Goal: Task Accomplishment & Management: Use online tool/utility

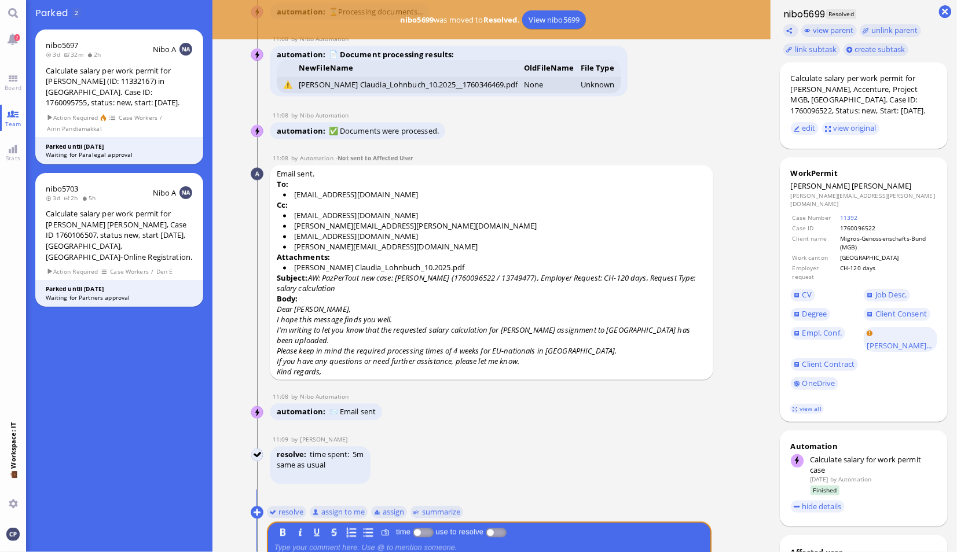
scroll to position [-64, 0]
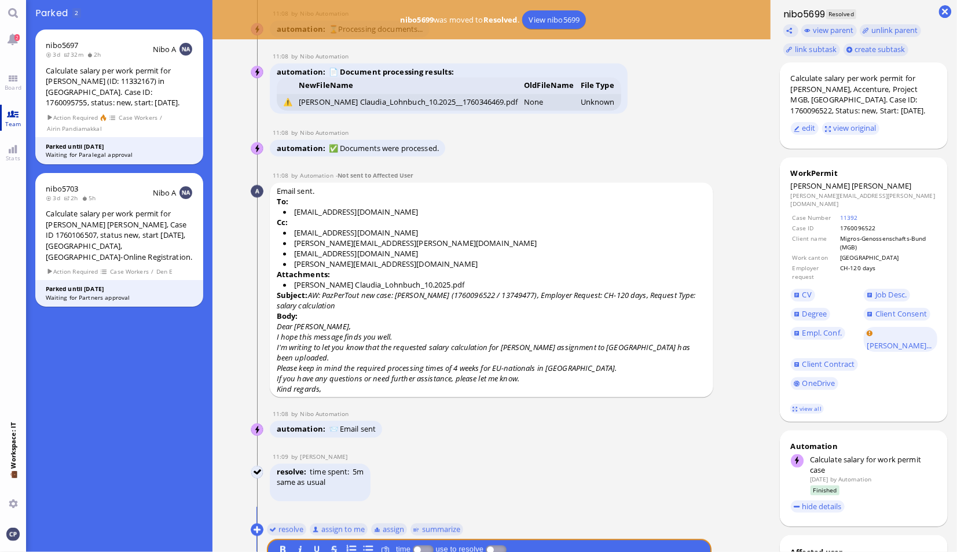
click at [10, 118] on link "Team" at bounding box center [13, 118] width 26 height 26
click at [10, 120] on span "Team" at bounding box center [13, 124] width 22 height 8
click at [10, 76] on link "Board" at bounding box center [13, 82] width 26 height 26
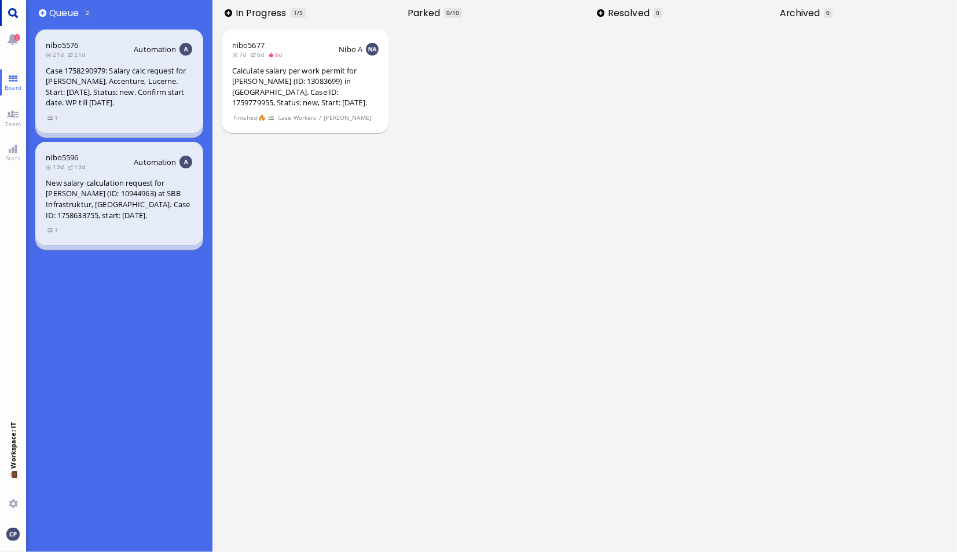
click at [12, 14] on link "Main menu" at bounding box center [13, 13] width 26 height 26
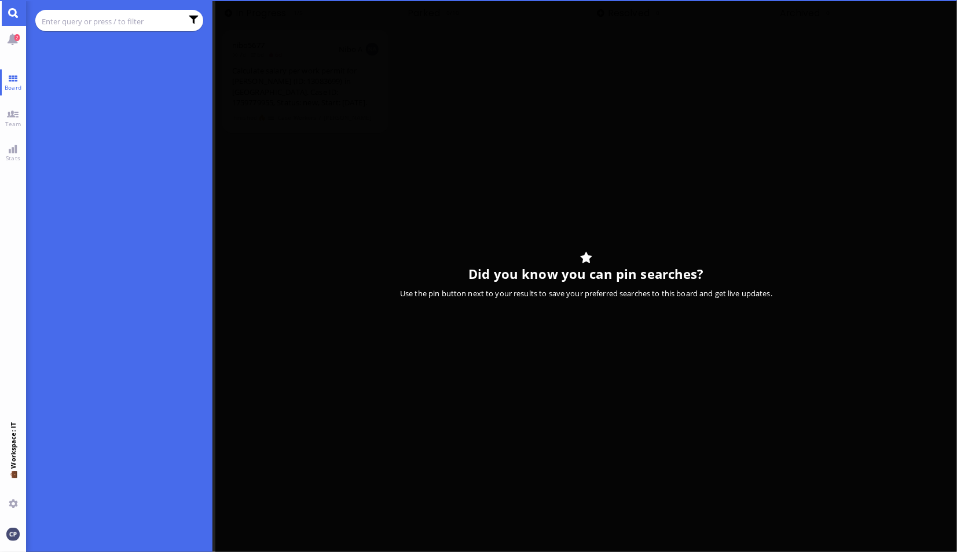
click at [115, 20] on input "text" at bounding box center [112, 21] width 140 height 13
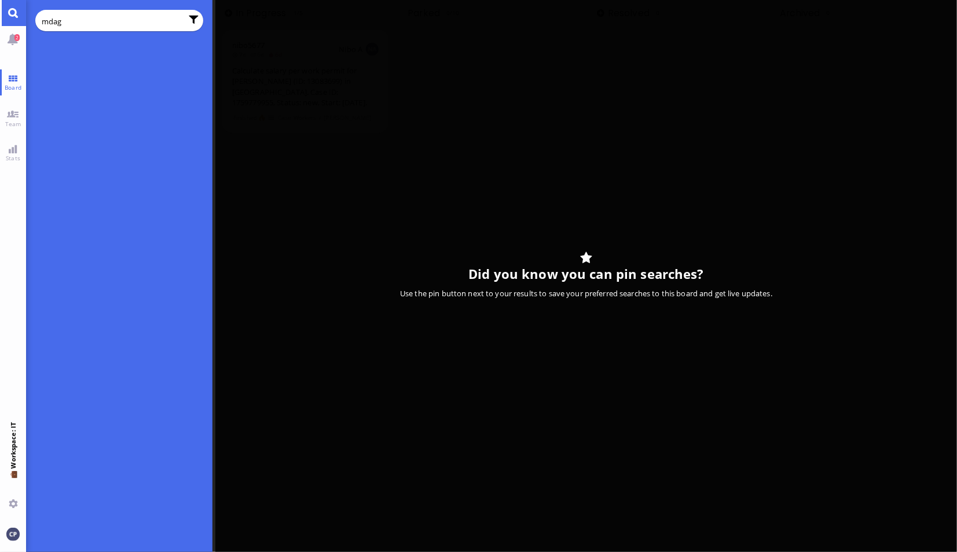
type input "mdag"
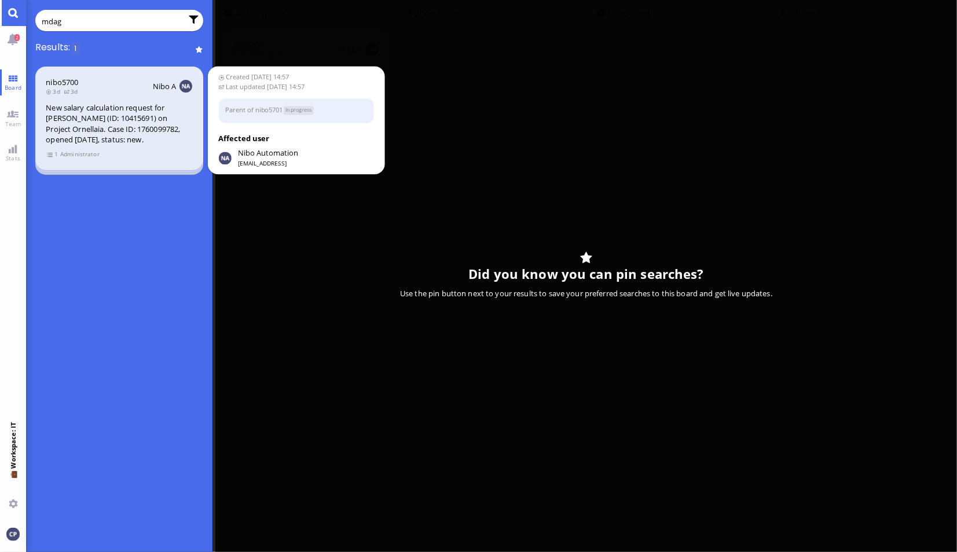
click at [107, 112] on div "New salary calculation request for [PERSON_NAME] (ID: 10415691) on Project Orne…" at bounding box center [119, 123] width 146 height 43
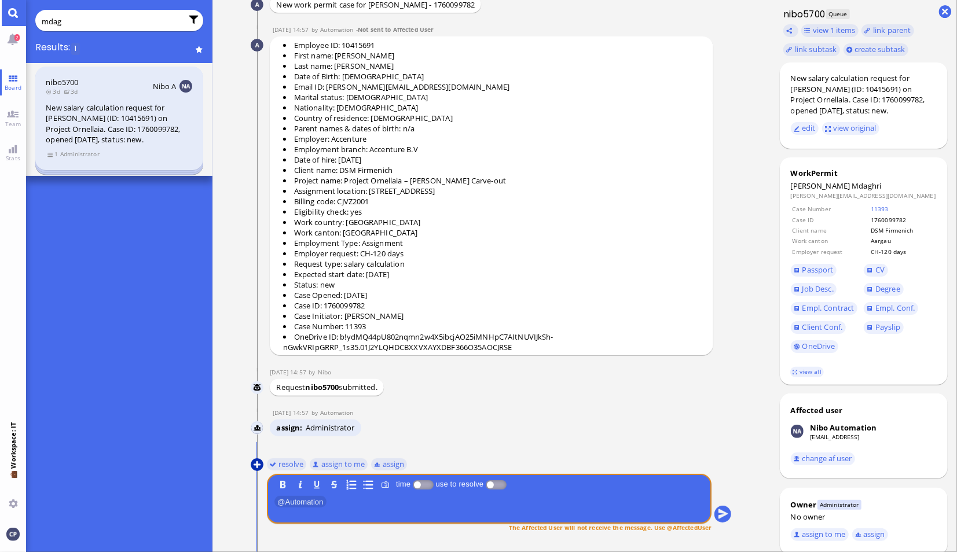
click at [255, 466] on button at bounding box center [257, 465] width 13 height 13
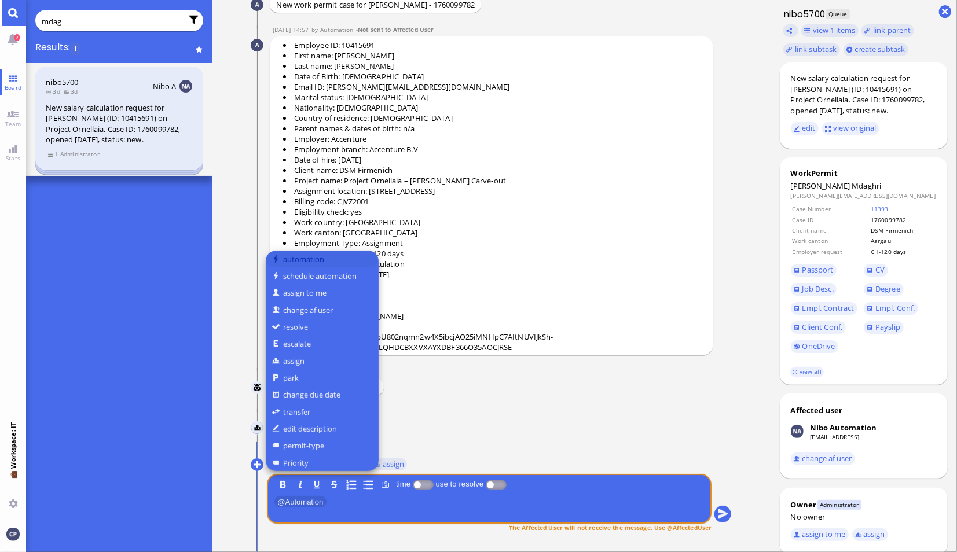
click at [321, 261] on button "automation" at bounding box center [322, 259] width 113 height 17
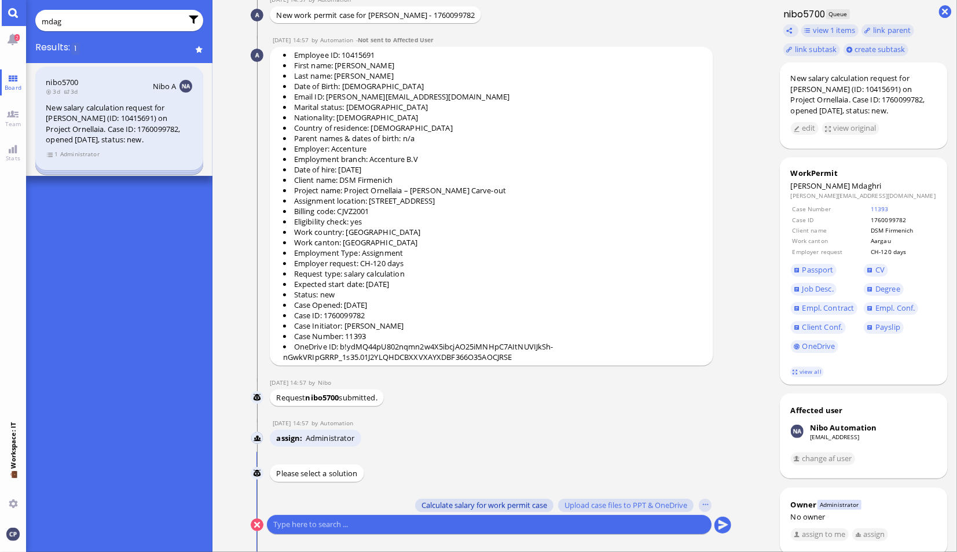
click at [493, 506] on span "Calculate salary for work permit case" at bounding box center [485, 505] width 126 height 9
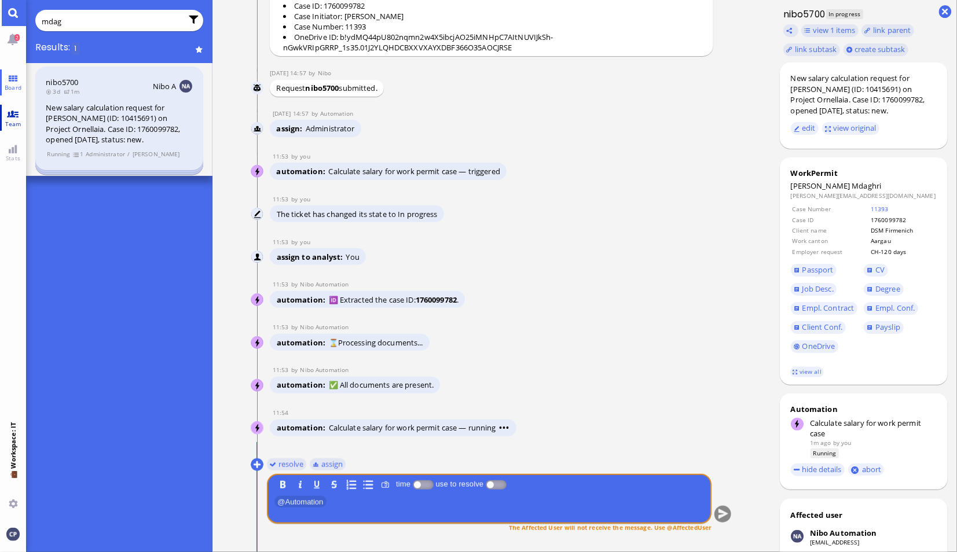
click at [19, 118] on link "Team" at bounding box center [13, 118] width 26 height 26
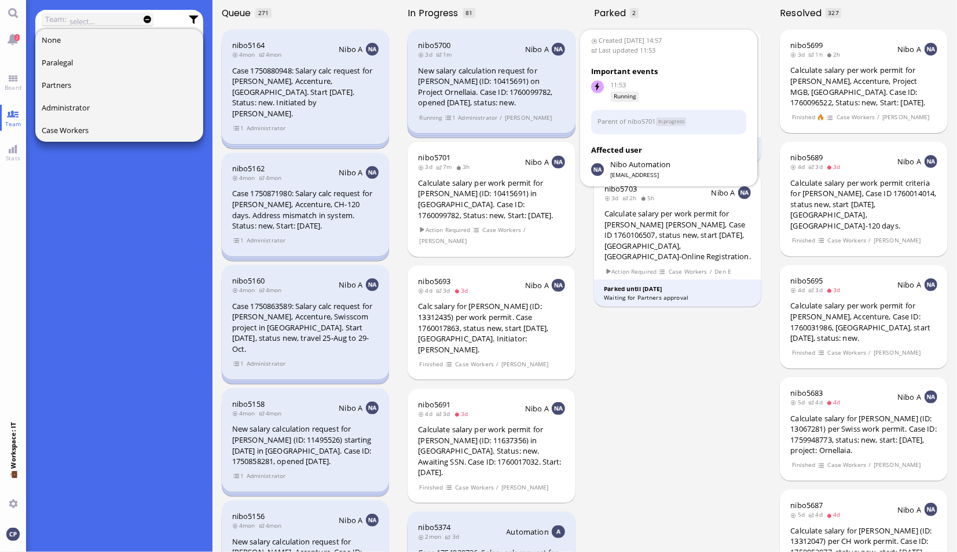
click at [486, 82] on div "New salary calculation request for [PERSON_NAME] (ID: 10415691) on Project Orne…" at bounding box center [491, 86] width 146 height 43
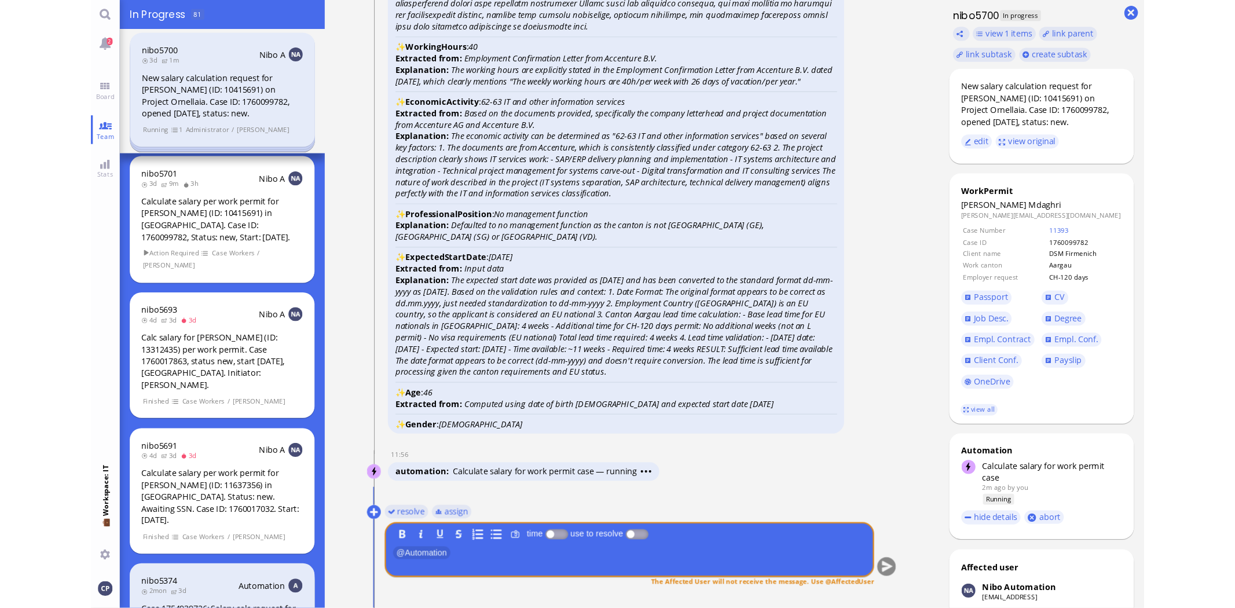
scroll to position [1, 0]
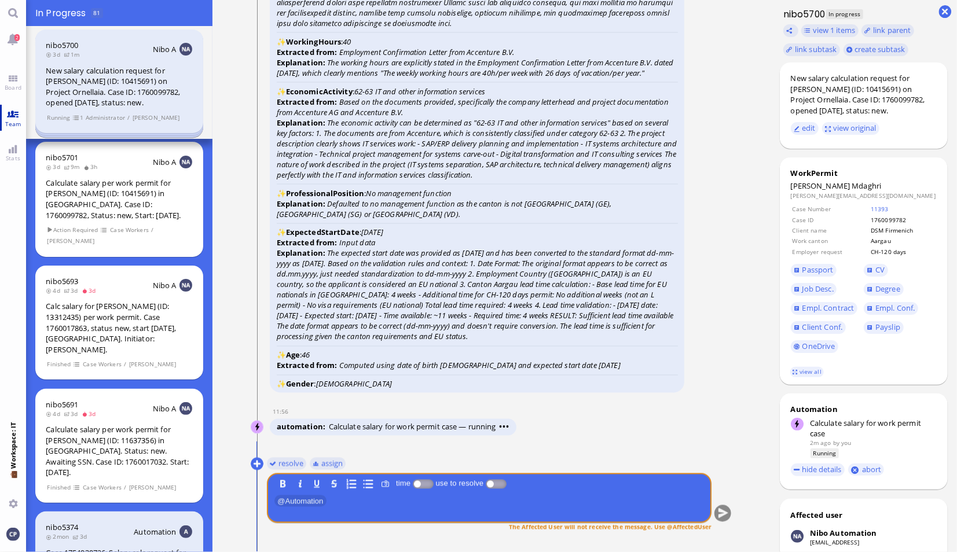
click at [14, 118] on link "Team" at bounding box center [13, 118] width 26 height 26
click at [14, 81] on link "Board" at bounding box center [13, 82] width 26 height 26
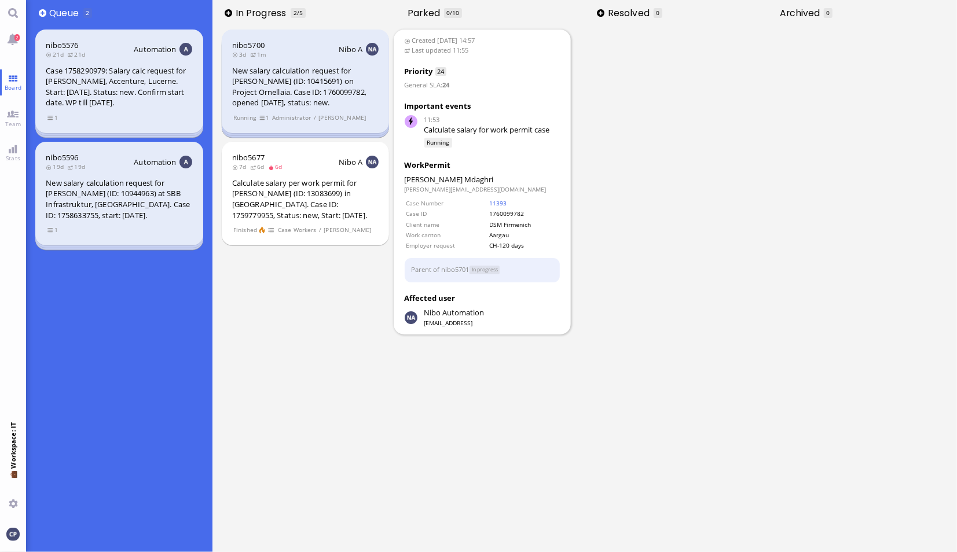
click at [296, 87] on div "New salary calculation request for [PERSON_NAME] (ID: 10415691) on Project Orne…" at bounding box center [305, 86] width 146 height 43
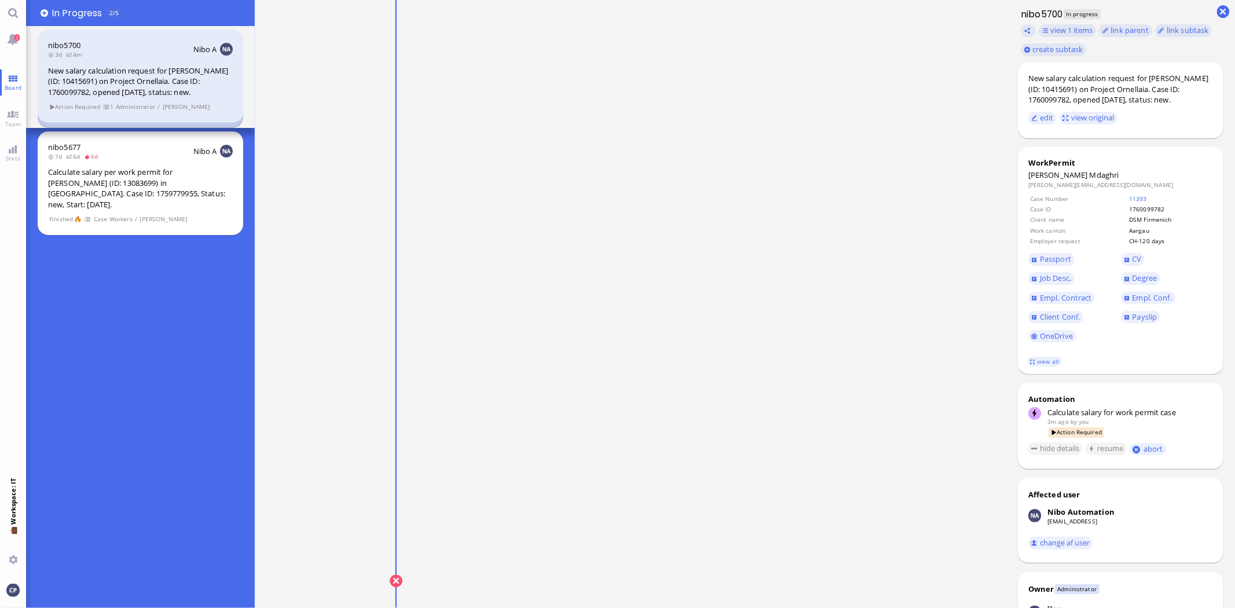
click at [100, 78] on div "New salary calculation request for [PERSON_NAME] (ID: 10415691) on Project Orne…" at bounding box center [140, 81] width 185 height 32
click at [553, 307] on span "25 Specialists in information and communication technology" at bounding box center [548, 309] width 208 height 12
click at [860, 552] on button "submit" at bounding box center [861, 581] width 17 height 17
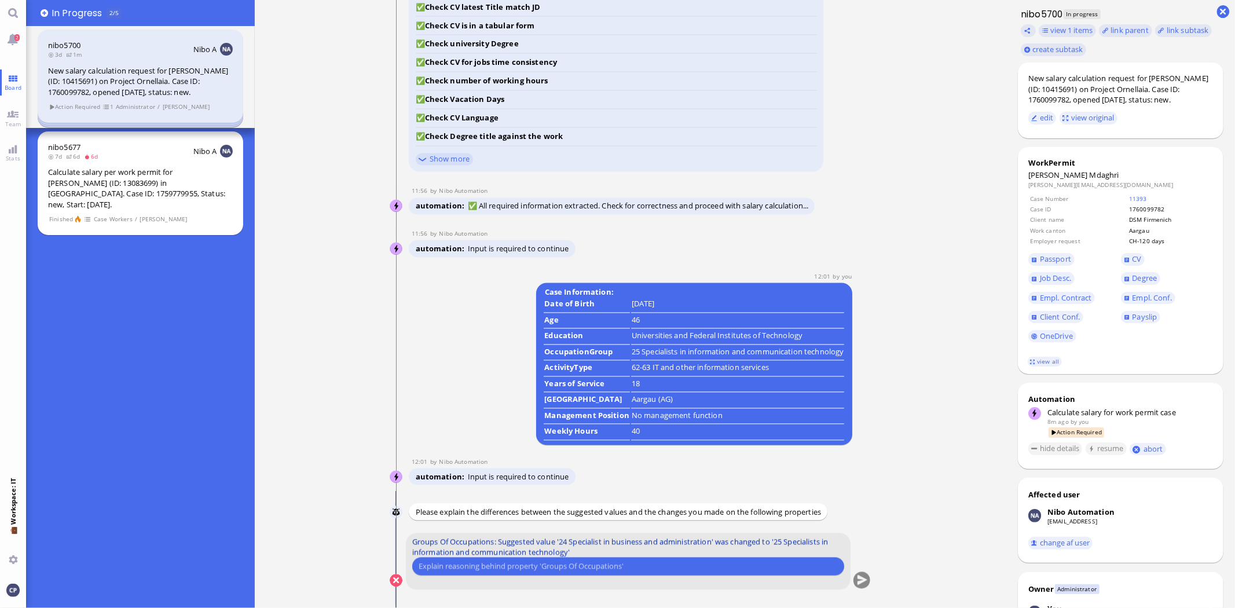
type input "I"
type input "Earlier salaries were calculated with IT-Profession, 25"
click at [863, 552] on button "submit" at bounding box center [861, 581] width 17 height 17
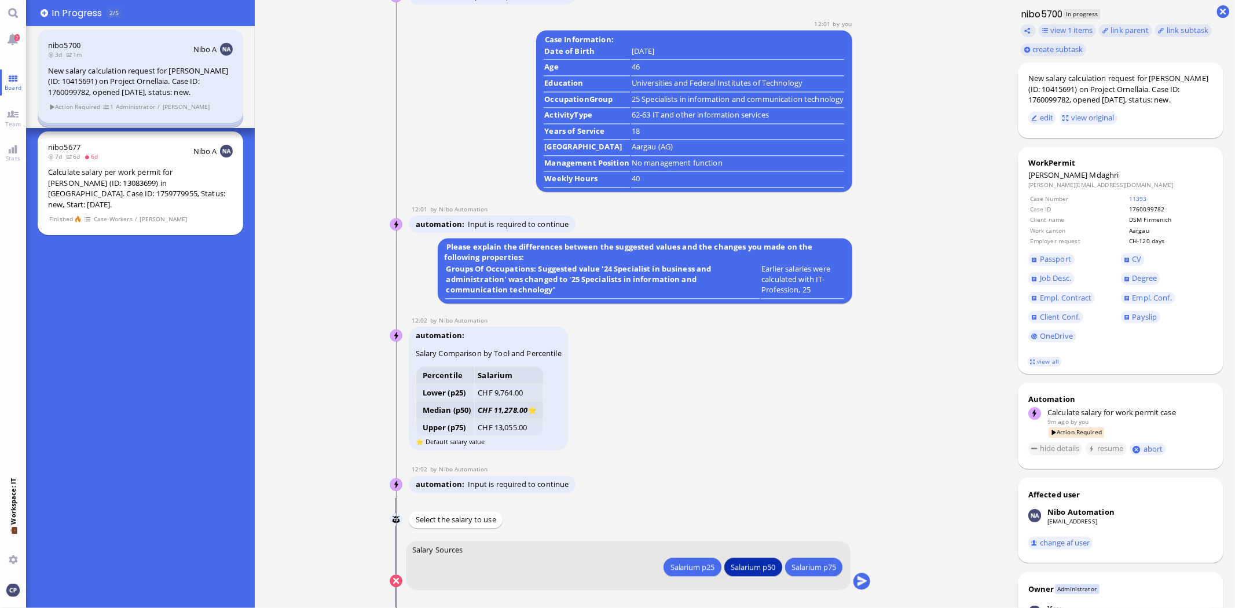
click at [749, 552] on div "Salarium p50" at bounding box center [753, 566] width 45 height 12
click at [738, 552] on div "Salarium p50" at bounding box center [753, 566] width 45 height 12
click at [863, 552] on button "submit" at bounding box center [861, 581] width 17 height 17
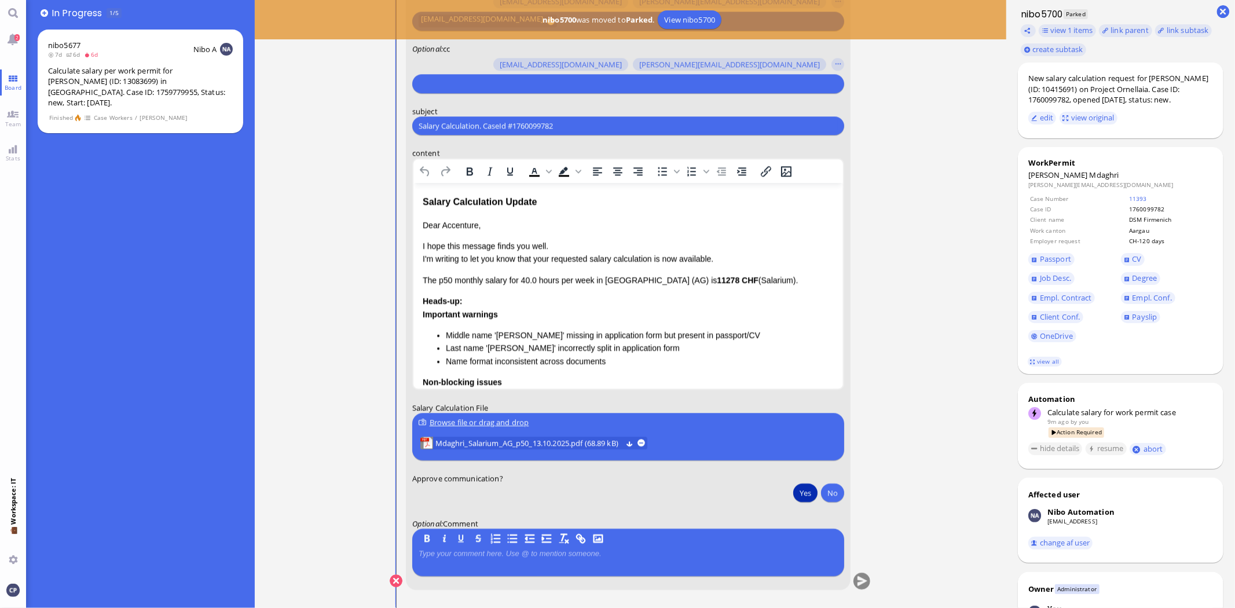
click at [806, 496] on button "Yes" at bounding box center [805, 492] width 24 height 19
click at [863, 552] on button "submit" at bounding box center [861, 581] width 17 height 17
click at [14, 118] on link "Team" at bounding box center [13, 118] width 26 height 26
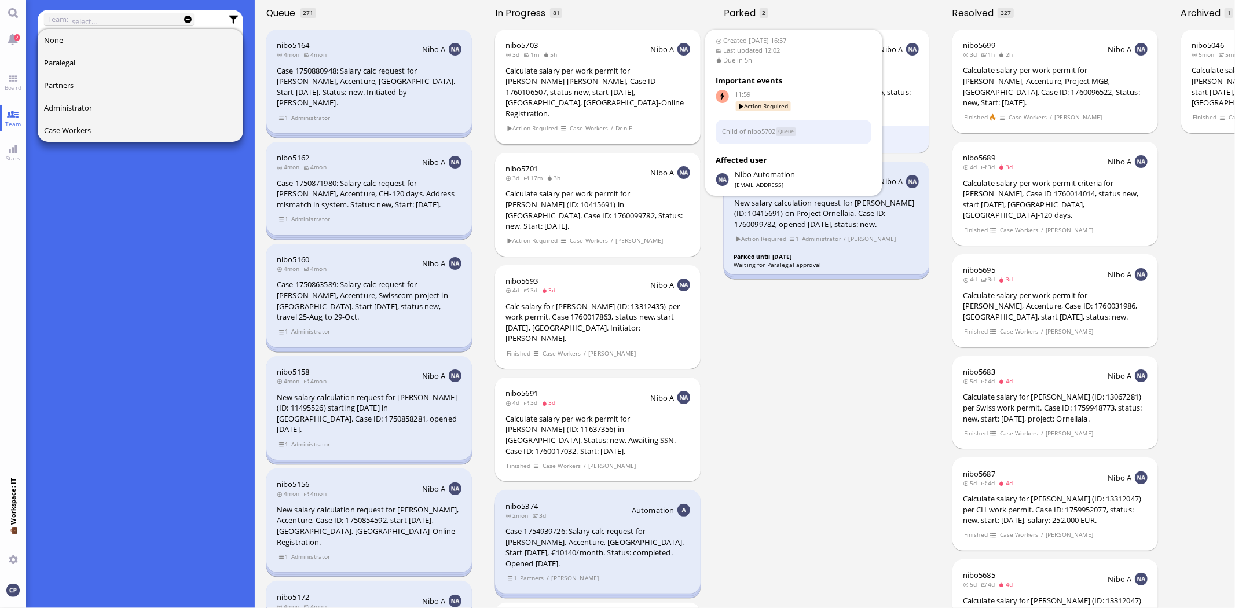
click at [541, 82] on div "Calculate salary per work permit for [PERSON_NAME] [PERSON_NAME], Case ID 17601…" at bounding box center [597, 92] width 185 height 54
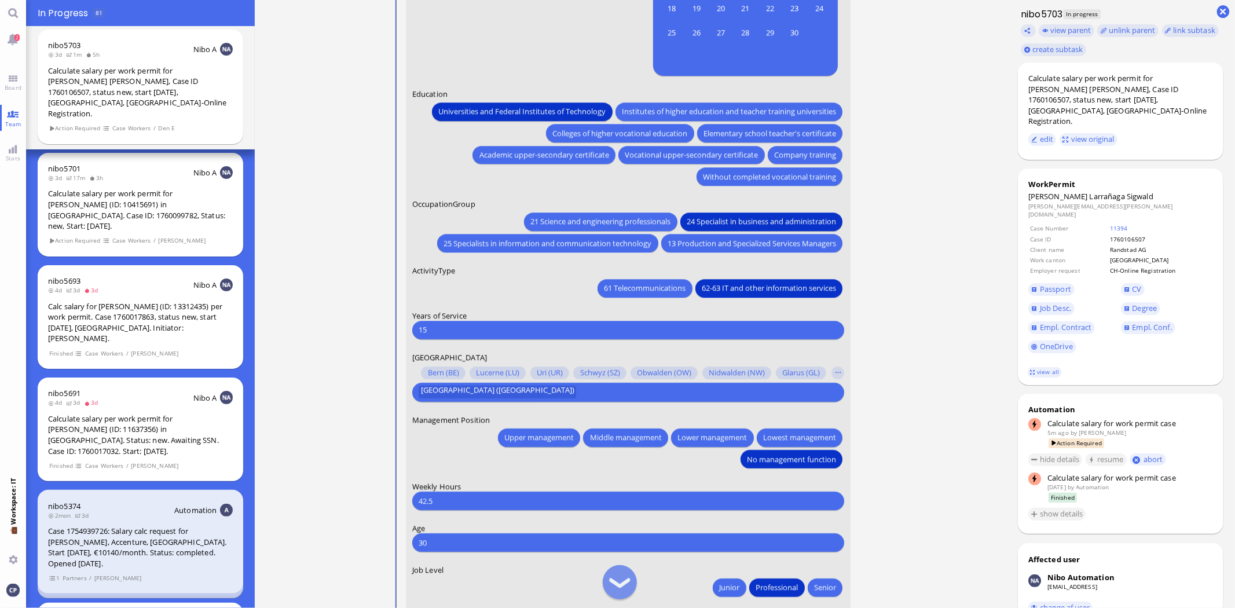
scroll to position [-64, 0]
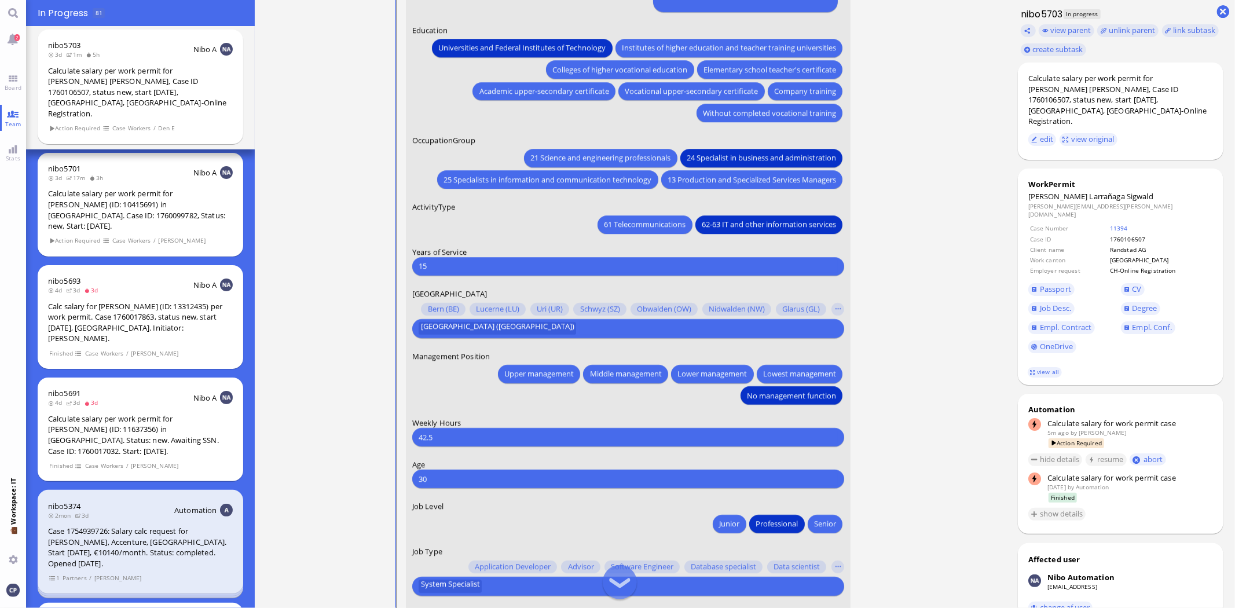
click at [438, 441] on input "42.5" at bounding box center [628, 437] width 419 height 12
drag, startPoint x: 440, startPoint y: 438, endPoint x: 324, endPoint y: 433, distance: 115.9
click at [330, 432] on ticket "[DATE] 16:57 by Automation Automation Calculate eligible salary for work permit…" at bounding box center [631, 304] width 752 height 608
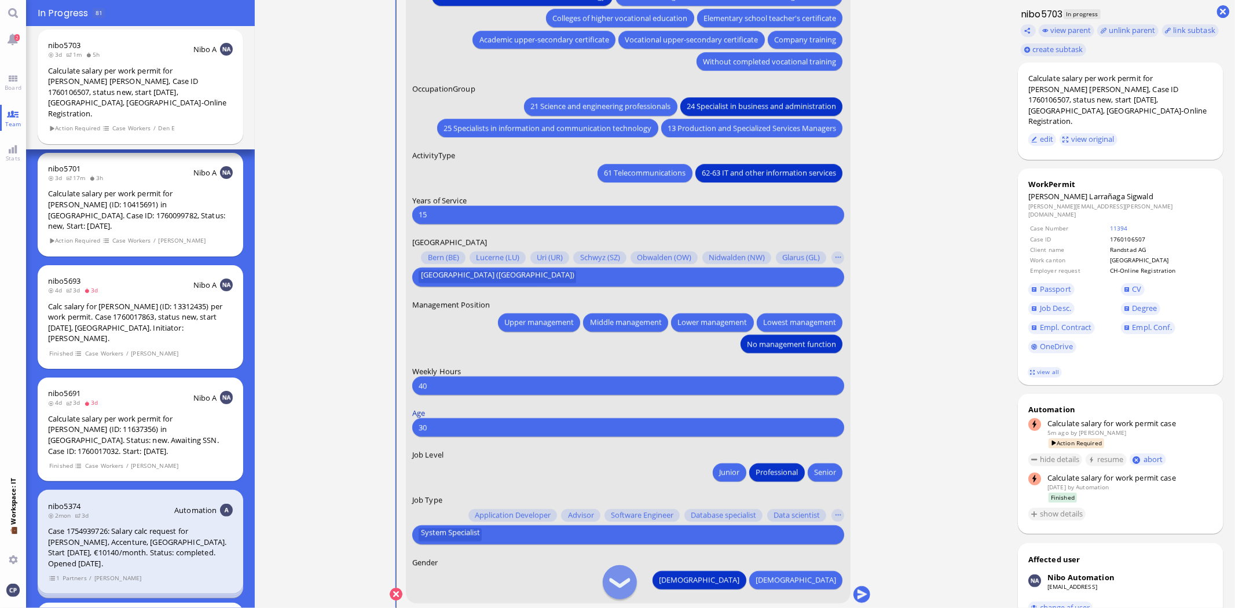
scroll to position [0, 0]
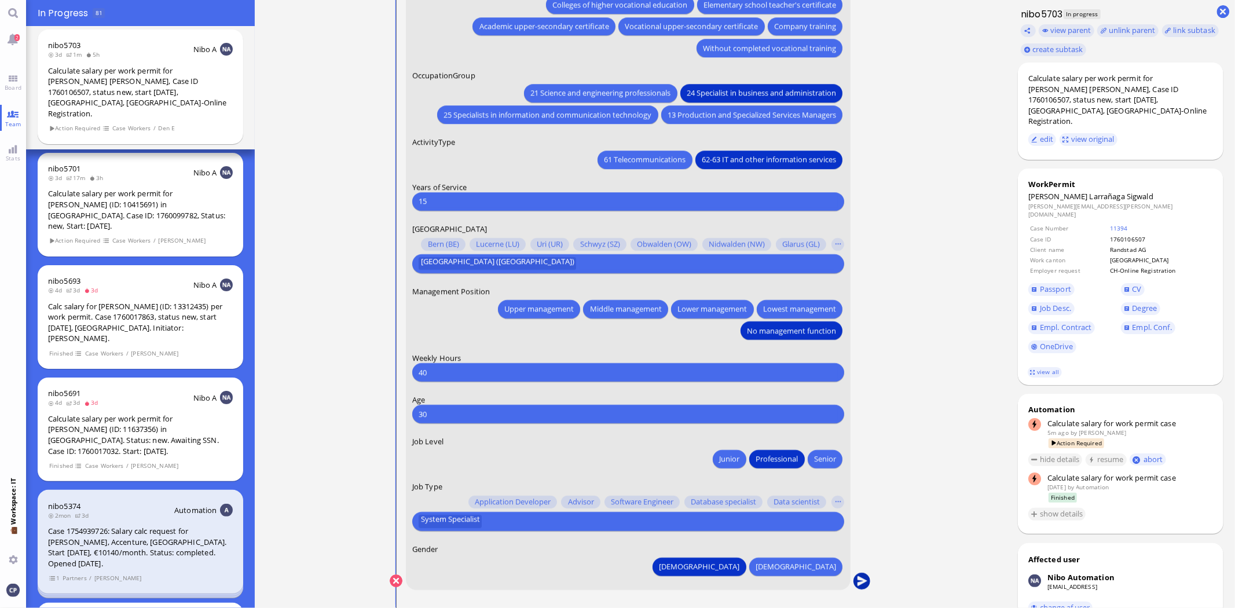
type input "40"
click at [864, 552] on button "submit" at bounding box center [861, 581] width 17 height 17
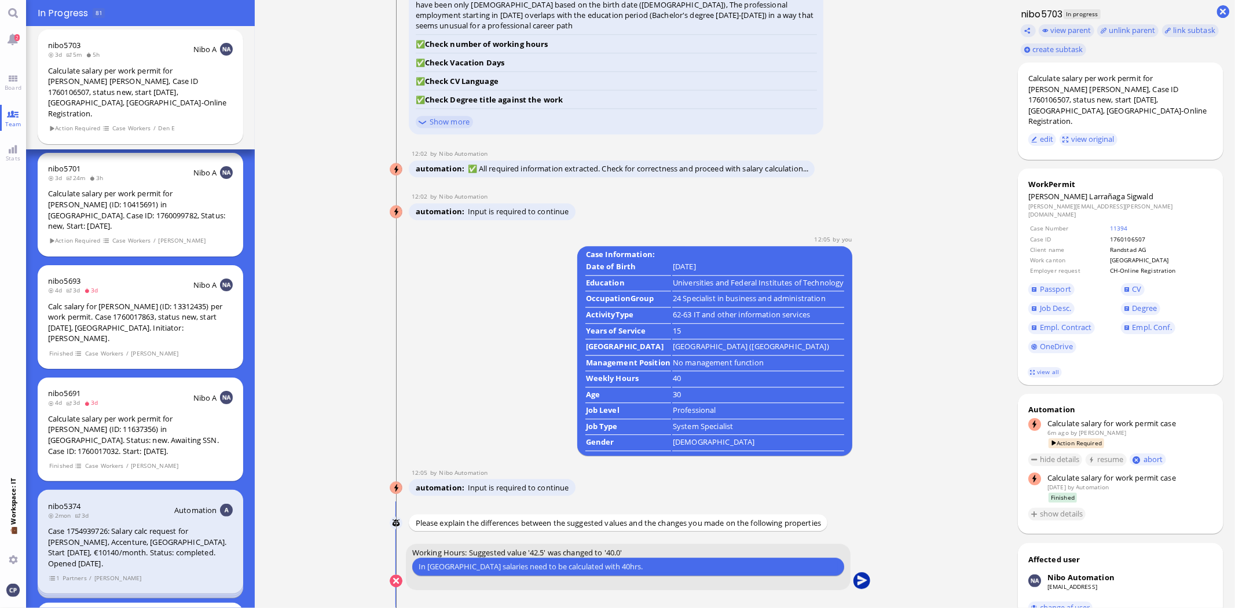
type input "In [GEOGRAPHIC_DATA] salaries need to be calculated with 40hrs."
click at [864, 552] on button "submit" at bounding box center [861, 581] width 17 height 17
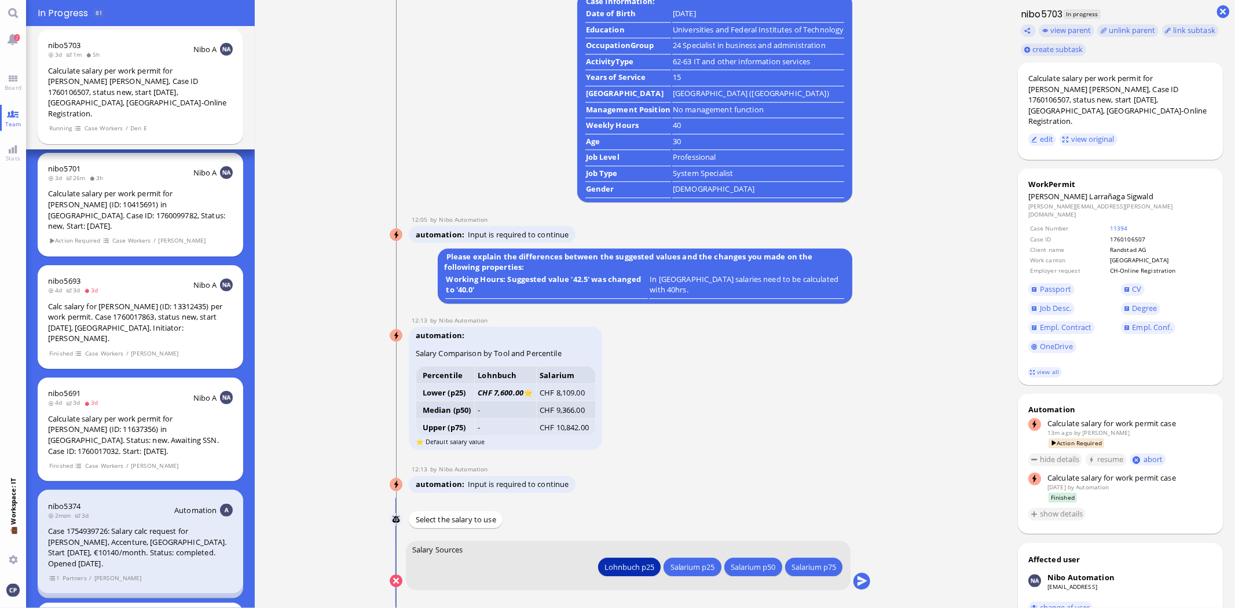
click at [632, 552] on div "Lohnbuch p25" at bounding box center [629, 566] width 50 height 12
click at [620, 552] on div "Lohnbuch p25" at bounding box center [629, 566] width 50 height 12
click at [860, 552] on button "submit" at bounding box center [861, 581] width 17 height 17
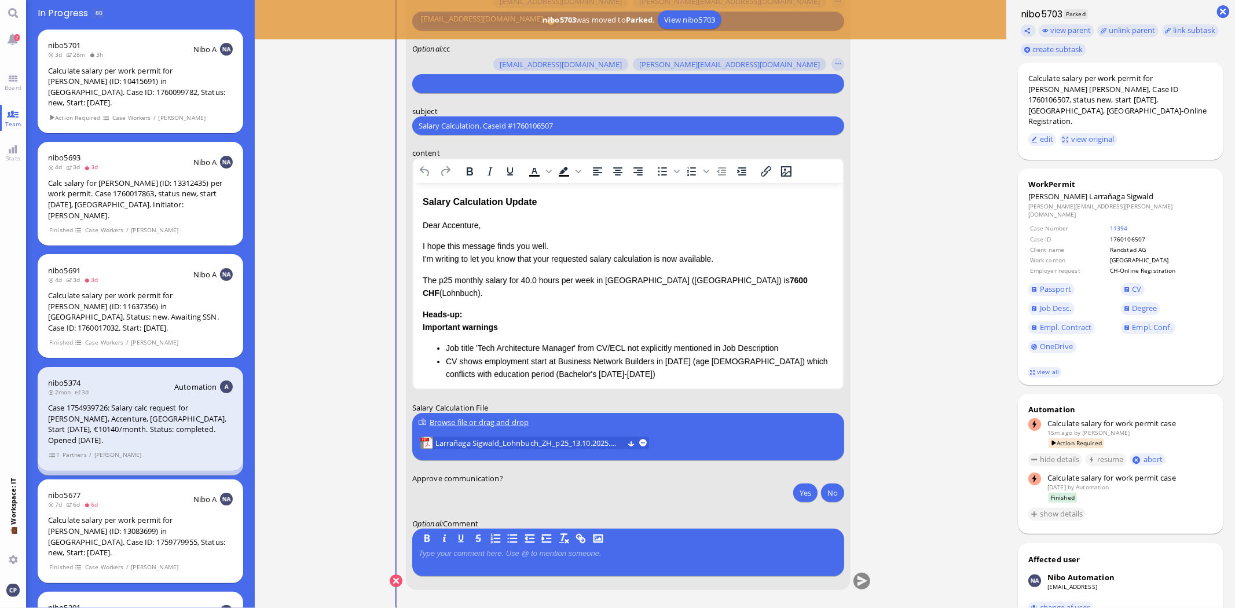
scroll to position [1, 0]
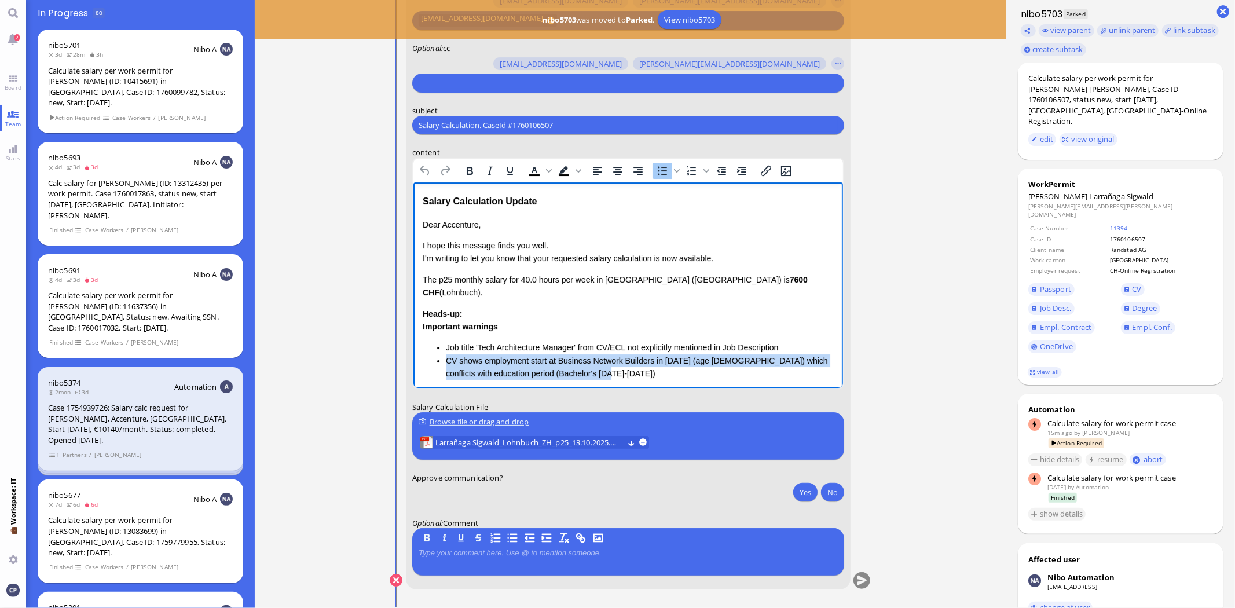
drag, startPoint x: 607, startPoint y: 362, endPoint x: 421, endPoint y: 345, distance: 186.7
click at [421, 345] on html "Salary Calculation Update Dear Accenture, I hope this message finds you well. I…" at bounding box center [628, 333] width 430 height 302
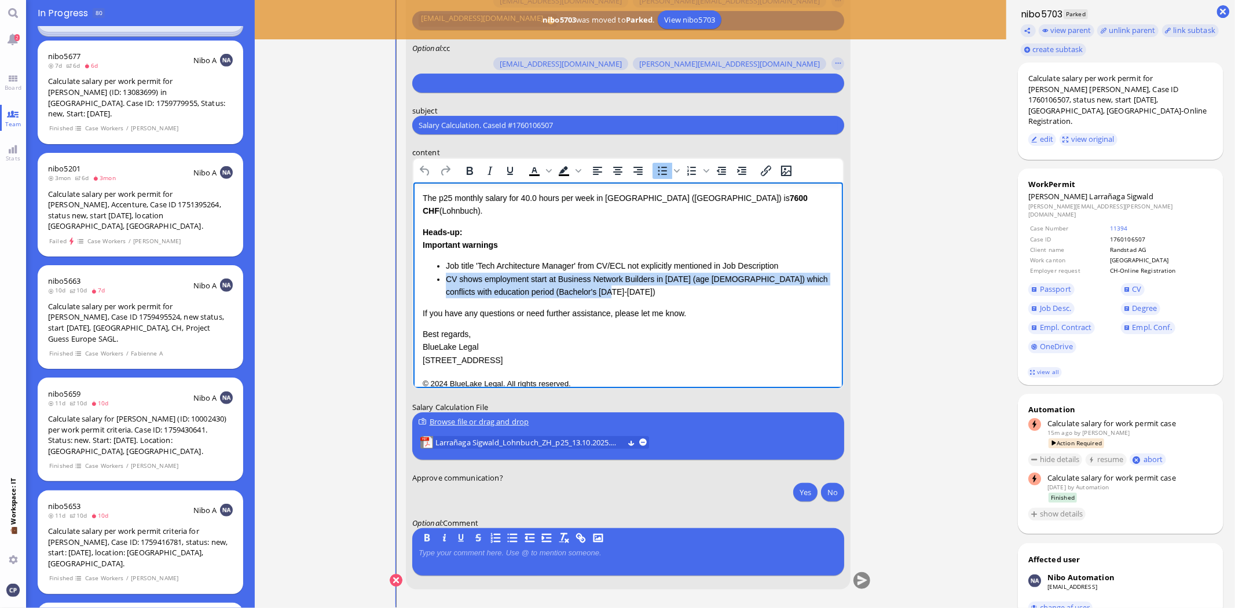
scroll to position [450, 0]
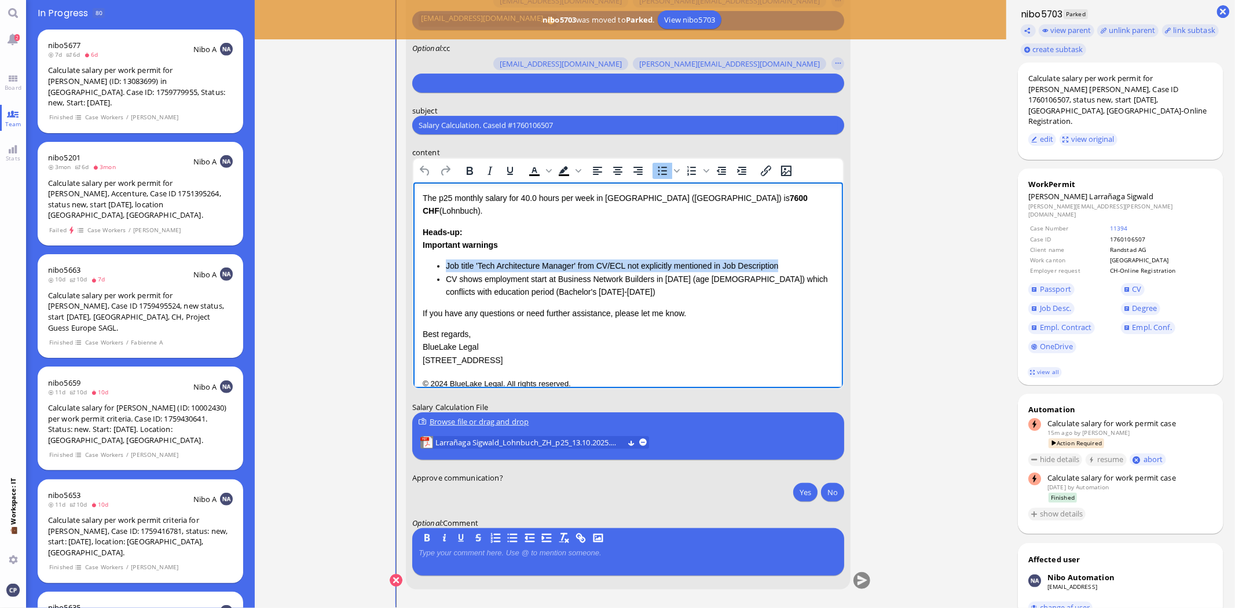
drag, startPoint x: 445, startPoint y: 251, endPoint x: 819, endPoint y: 246, distance: 374.1
click at [819, 259] on li "Job title 'Tech Architecture Manager' from CV/ECL not explicitly mentioned in J…" at bounding box center [639, 265] width 388 height 13
click at [446, 259] on li "Job title 'Tech Architecture Manager' from CV/ECL not explicitly mentioned in J…" at bounding box center [639, 265] width 388 height 13
drag, startPoint x: 445, startPoint y: 250, endPoint x: 811, endPoint y: 245, distance: 366.5
click at [811, 245] on div "Important warnings Job title 'Tech Architecture Manager' from CV/ECL not explic…" at bounding box center [627, 269] width 411 height 60
